Goal: Navigation & Orientation: Find specific page/section

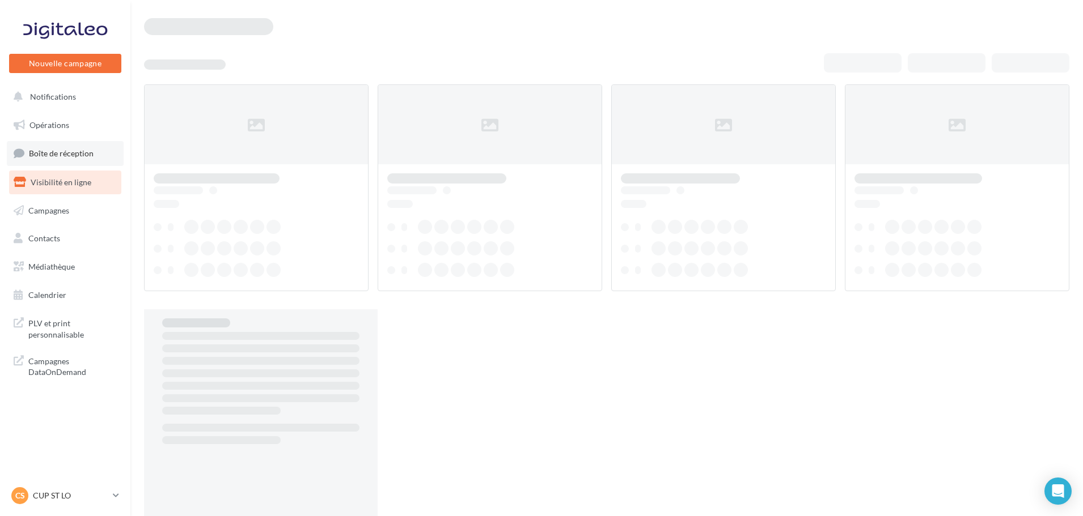
click at [49, 150] on span "Boîte de réception" at bounding box center [61, 153] width 65 height 10
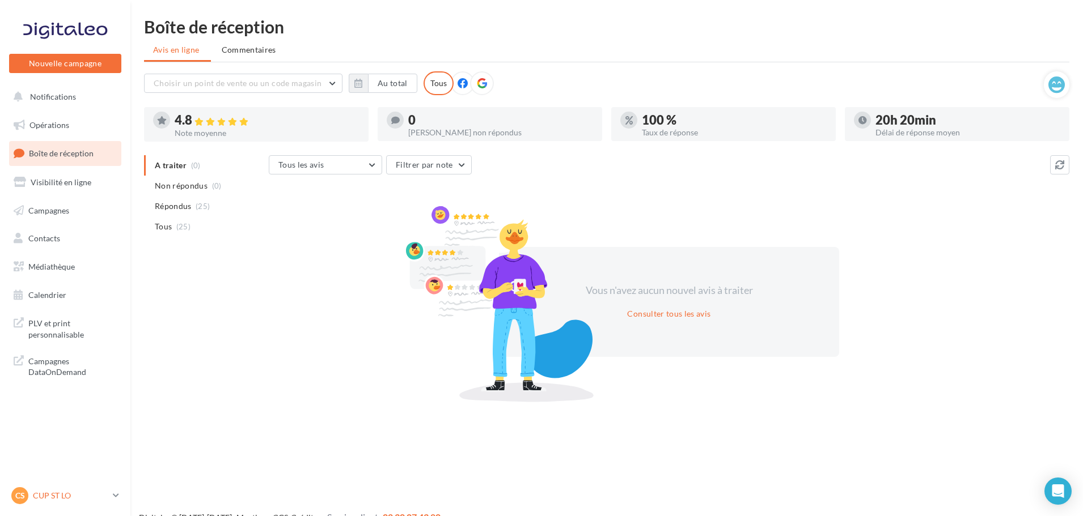
click at [62, 491] on p "CUP ST LO" at bounding box center [70, 495] width 75 height 11
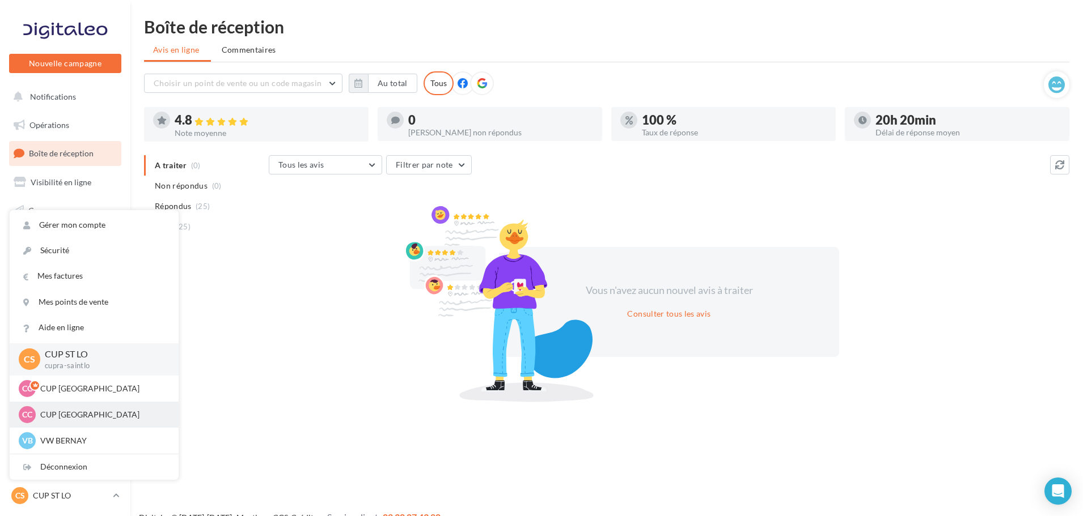
click at [85, 408] on div "CC CUP CHERBOURG cupra-[GEOGRAPHIC_DATA]" at bounding box center [94, 414] width 151 height 17
